Goal: Transaction & Acquisition: Purchase product/service

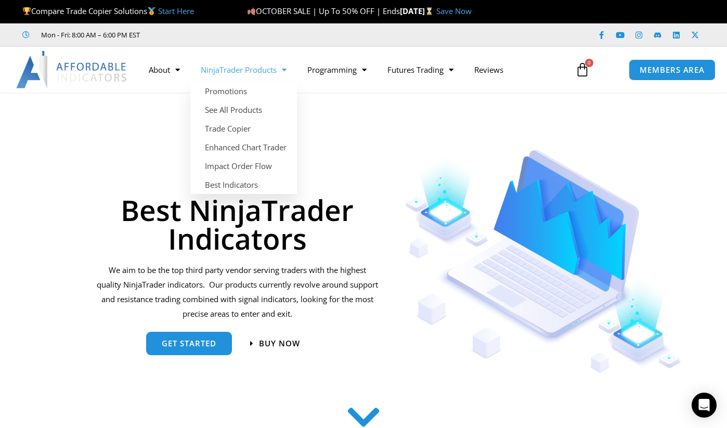
click at [245, 68] on link "NinjaTrader Products" at bounding box center [243, 70] width 107 height 24
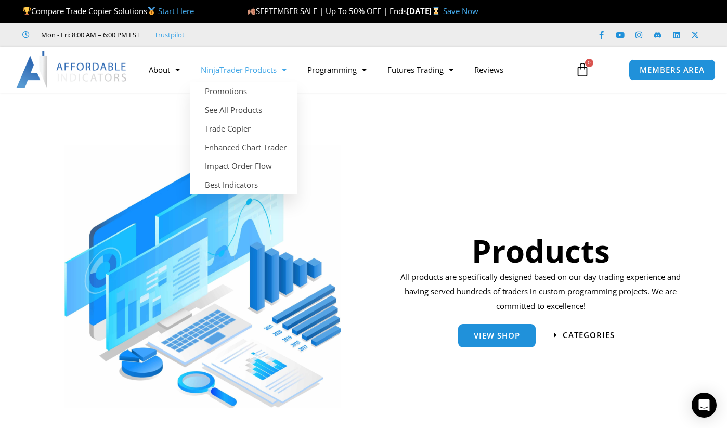
click at [292, 69] on link "NinjaTrader Products" at bounding box center [243, 70] width 107 height 24
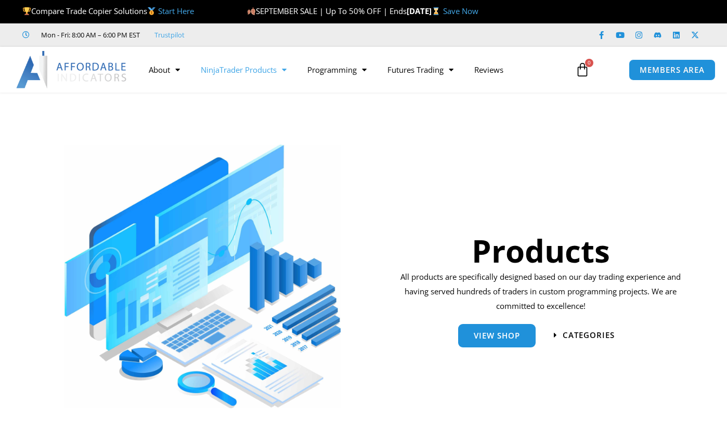
click at [292, 69] on link "NinjaTrader Products" at bounding box center [243, 70] width 107 height 24
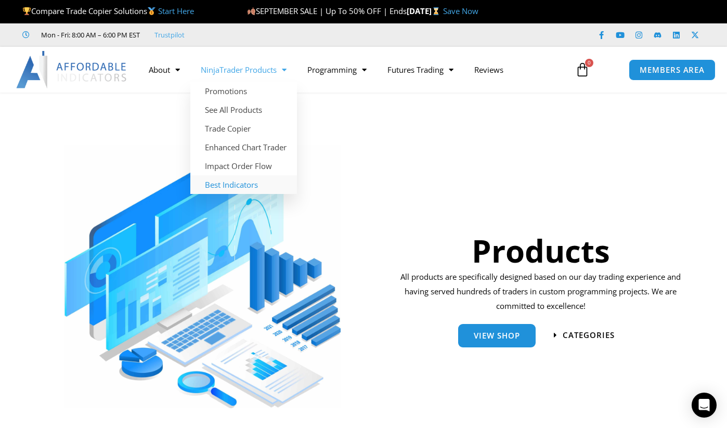
click at [225, 184] on link "Best Indicators" at bounding box center [243, 184] width 107 height 19
